Goal: Understand process/instructions: Learn how to perform a task or action

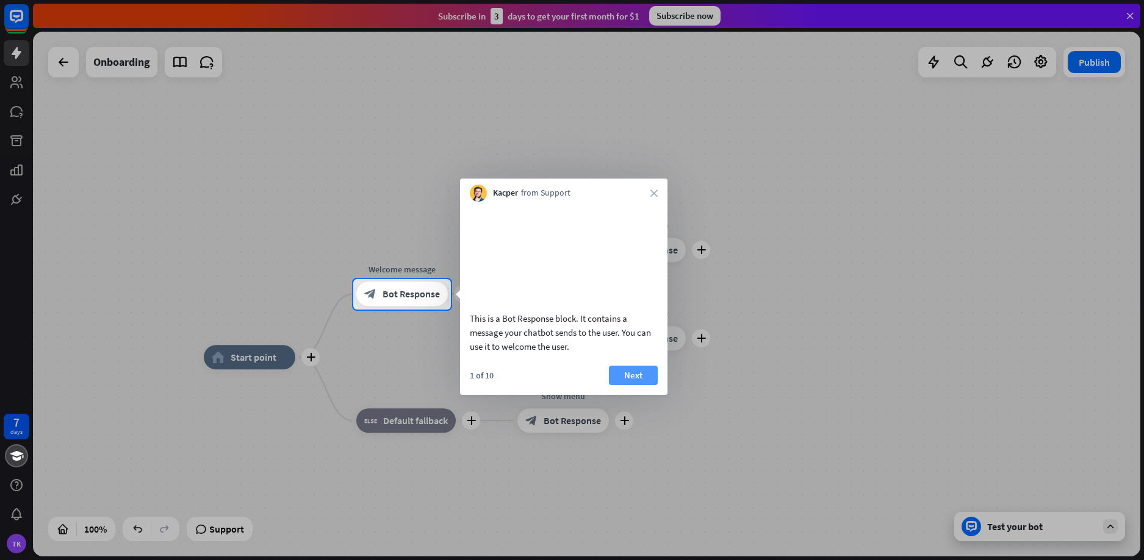
click at [645, 385] on button "Next" at bounding box center [633, 376] width 49 height 20
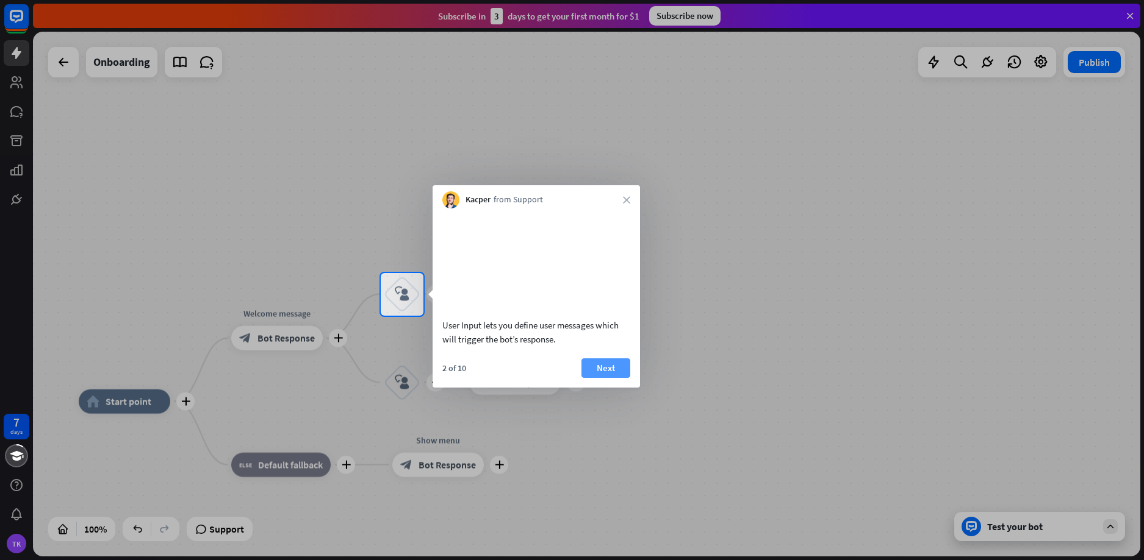
click at [599, 378] on button "Next" at bounding box center [605, 369] width 49 height 20
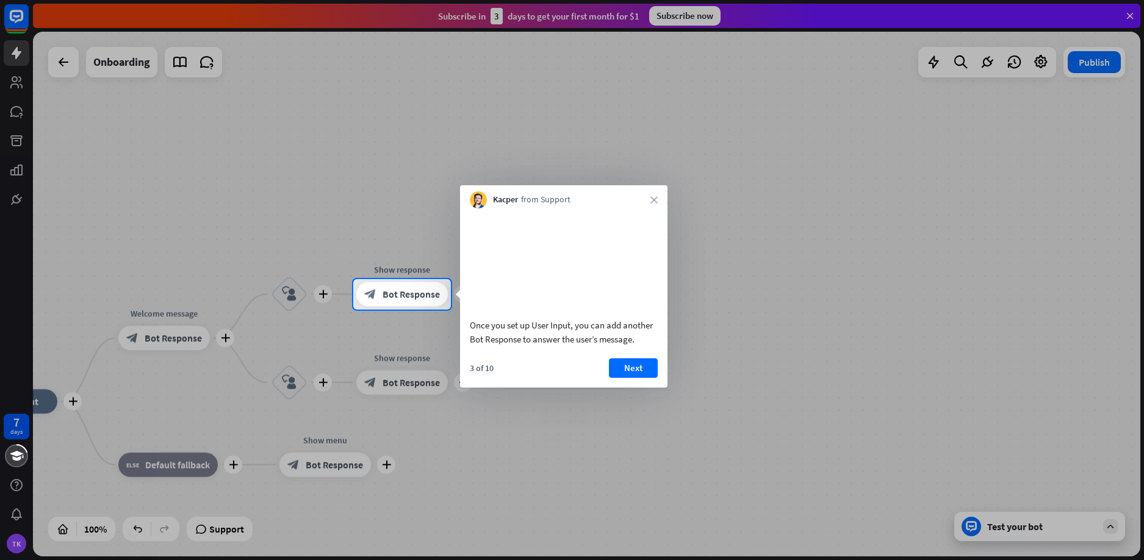
click at [643, 378] on button "Next" at bounding box center [633, 369] width 49 height 20
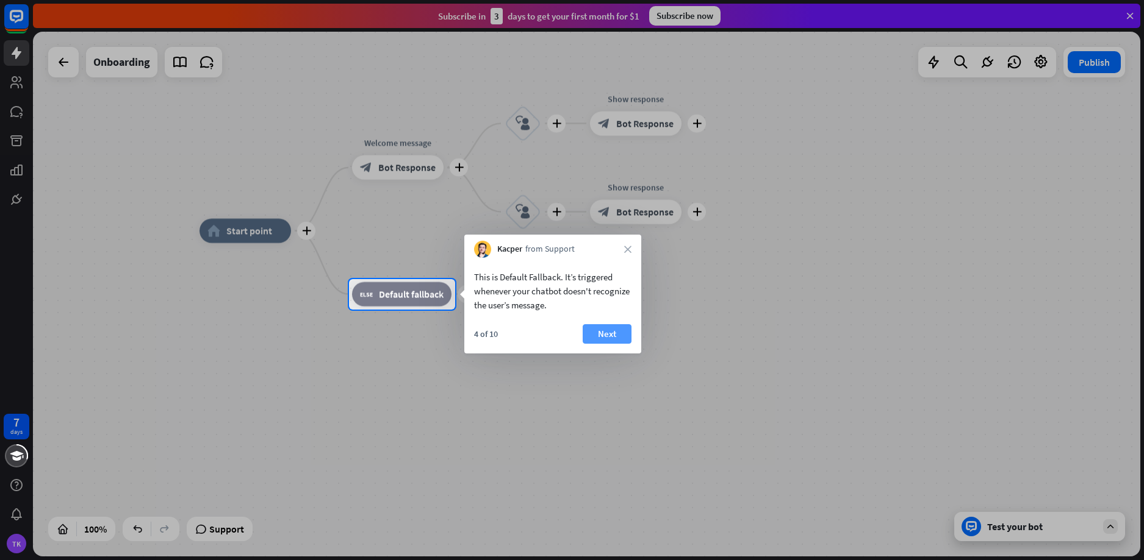
click at [606, 325] on button "Next" at bounding box center [606, 334] width 49 height 20
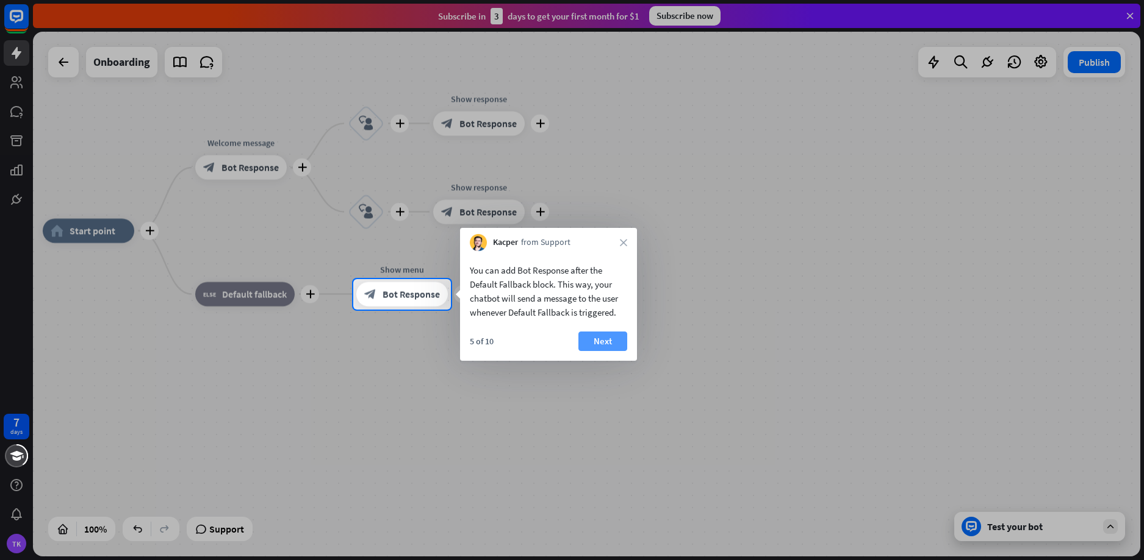
click at [609, 341] on button "Next" at bounding box center [602, 342] width 49 height 20
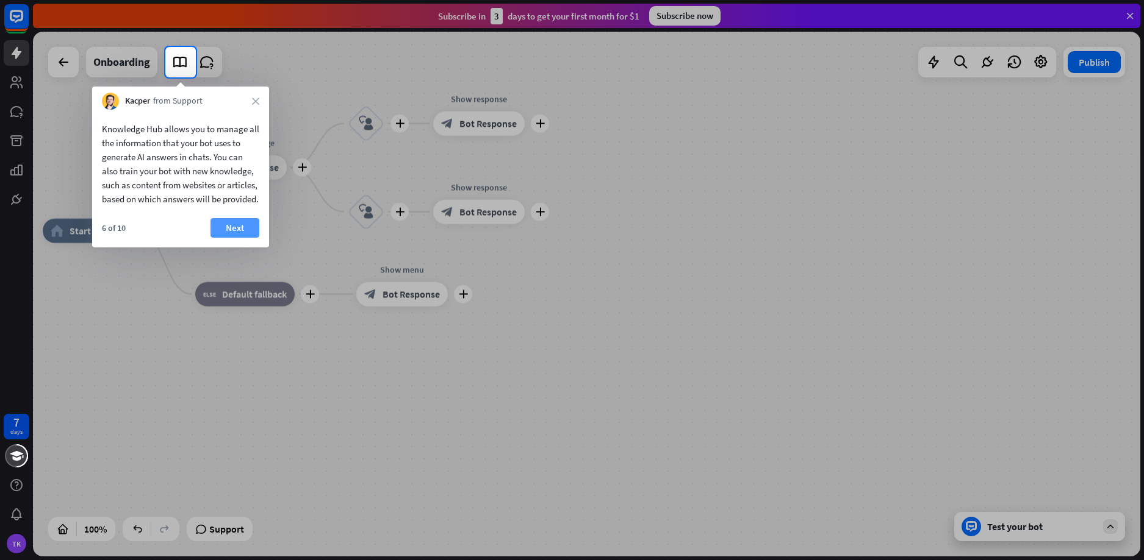
click at [247, 238] on button "Next" at bounding box center [234, 228] width 49 height 20
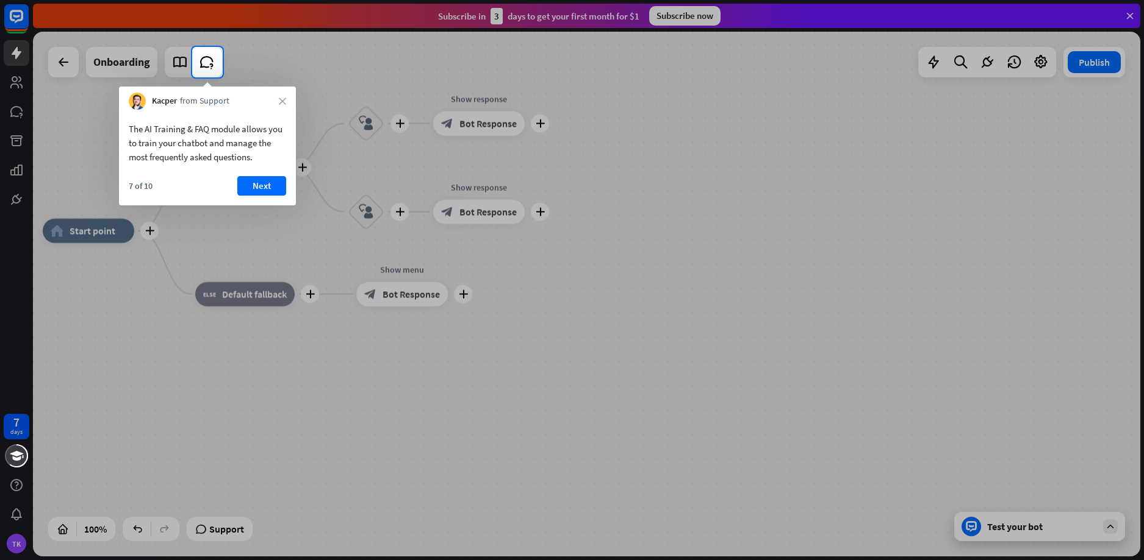
click at [263, 182] on button "Next" at bounding box center [261, 186] width 49 height 20
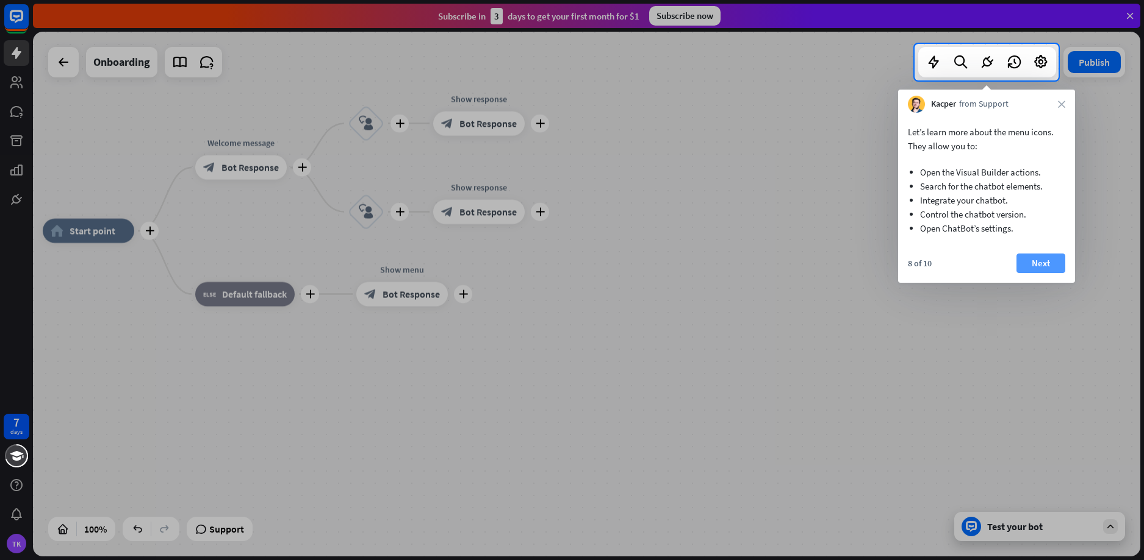
click at [1037, 265] on button "Next" at bounding box center [1040, 264] width 49 height 20
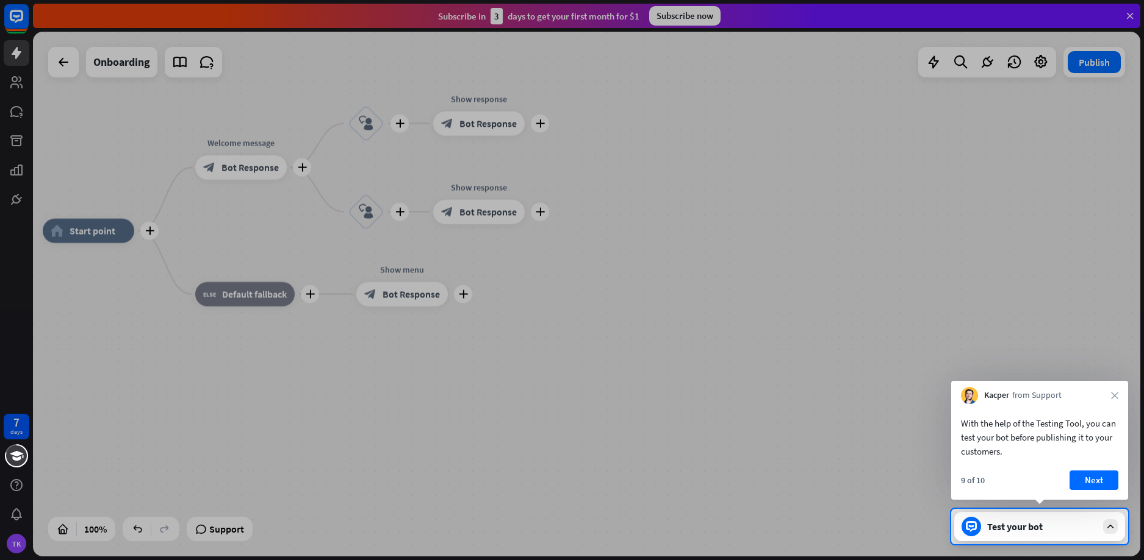
drag, startPoint x: 1093, startPoint y: 478, endPoint x: 1084, endPoint y: 470, distance: 12.5
click at [1093, 477] on button "Next" at bounding box center [1093, 481] width 49 height 20
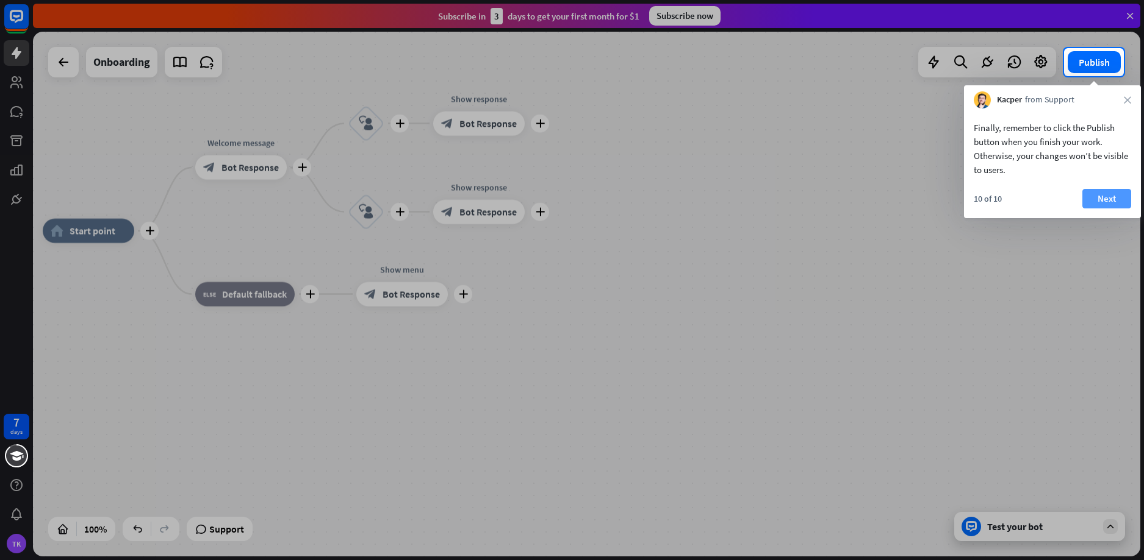
click at [1103, 196] on button "Next" at bounding box center [1106, 199] width 49 height 20
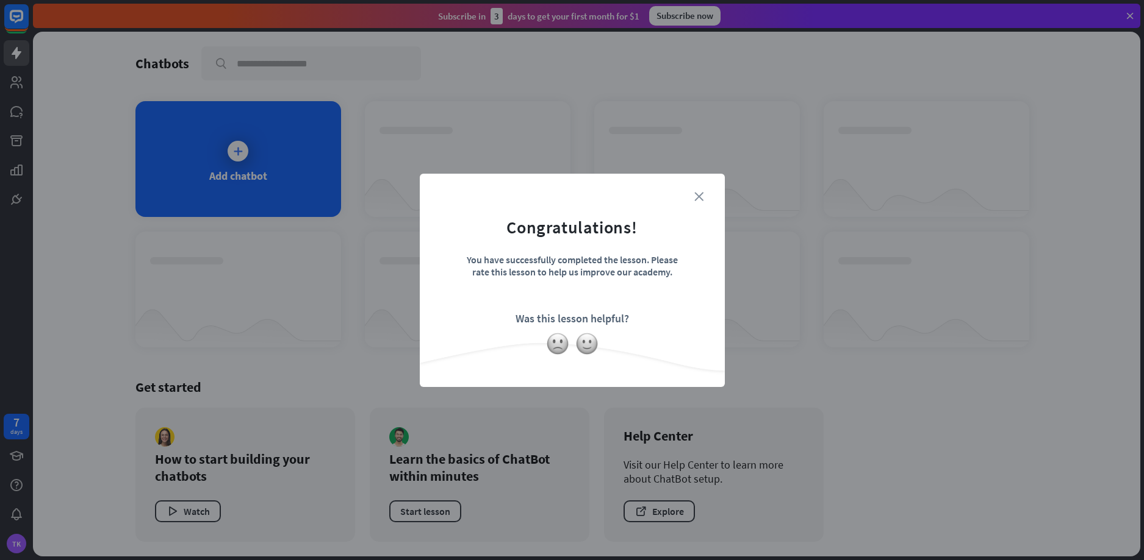
click at [702, 198] on icon "close" at bounding box center [698, 196] width 9 height 9
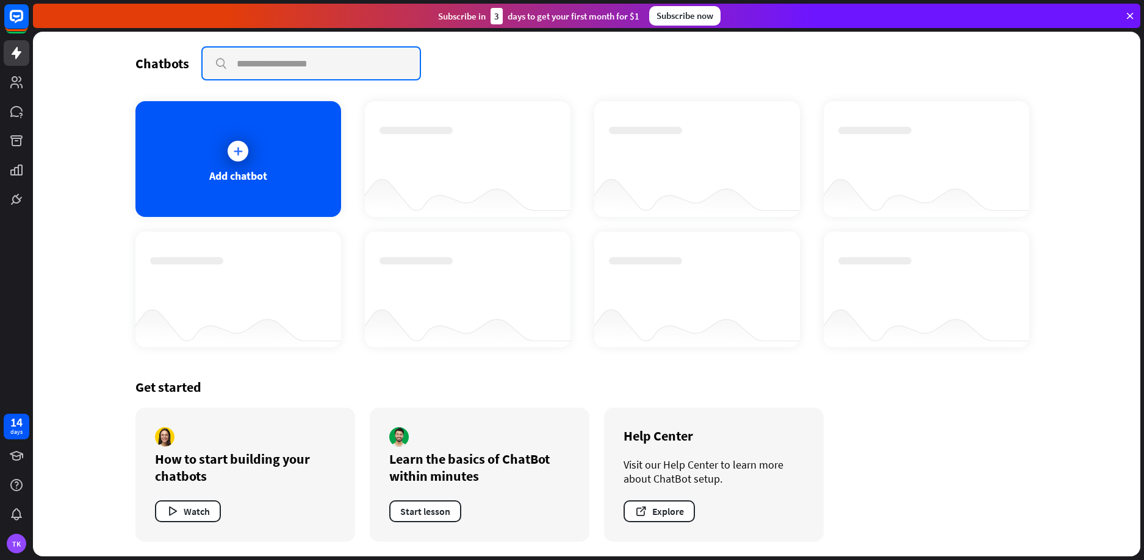
drag, startPoint x: 313, startPoint y: 69, endPoint x: 318, endPoint y: 76, distance: 8.3
click at [314, 70] on input "text" at bounding box center [310, 64] width 217 height 32
click at [1058, 82] on div "Chatbots search Add chatbot Get started How to start building your chatbots Wat…" at bounding box center [587, 294] width 976 height 525
drag, startPoint x: 1097, startPoint y: 88, endPoint x: 1090, endPoint y: 79, distance: 11.3
click at [1098, 88] on div "Chatbots search Add chatbot Get started How to start building your chatbots Wat…" at bounding box center [586, 294] width 1107 height 525
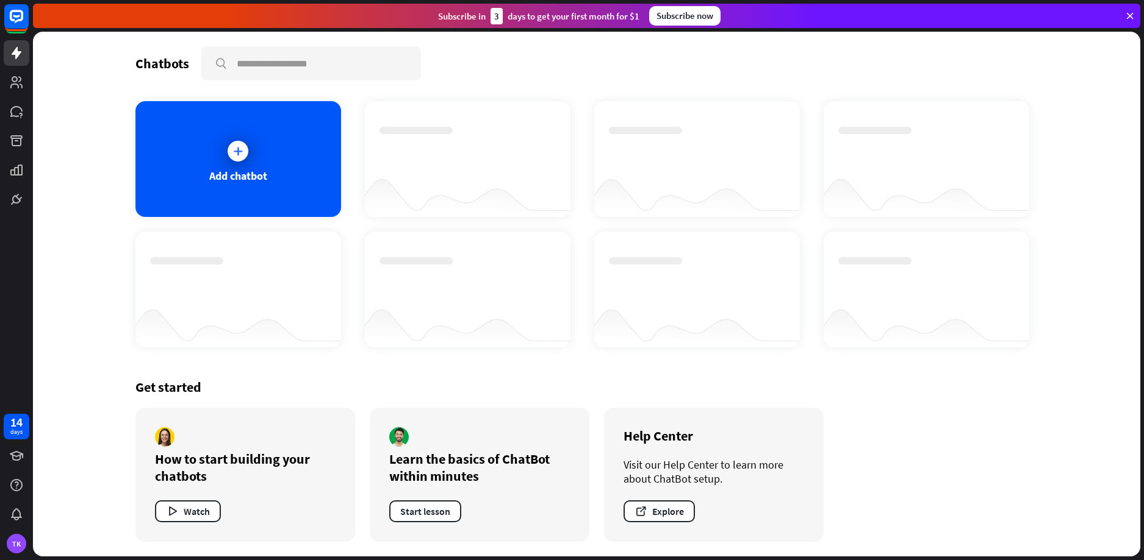
click at [1054, 95] on div "Chatbots search Add chatbot Get started How to start building your chatbots Wat…" at bounding box center [587, 294] width 976 height 525
